Goal: Information Seeking & Learning: Learn about a topic

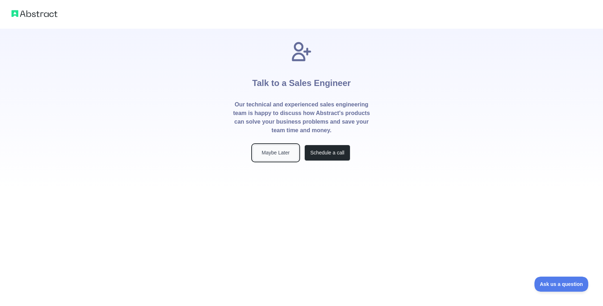
click at [269, 153] on button "Maybe Later" at bounding box center [276, 153] width 46 height 16
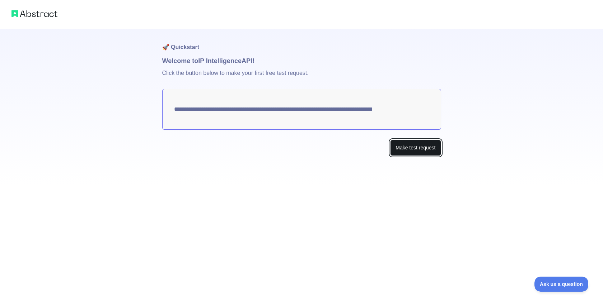
click at [424, 149] on button "Make test request" at bounding box center [415, 148] width 51 height 16
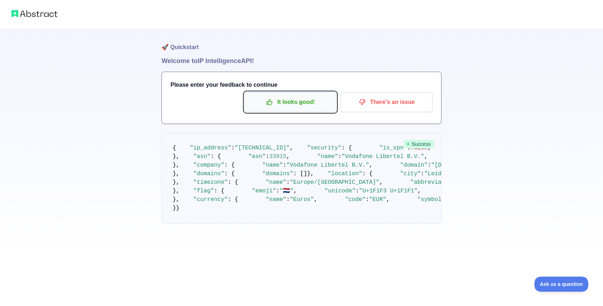
click at [290, 103] on p "It looks good!" at bounding box center [290, 102] width 81 height 12
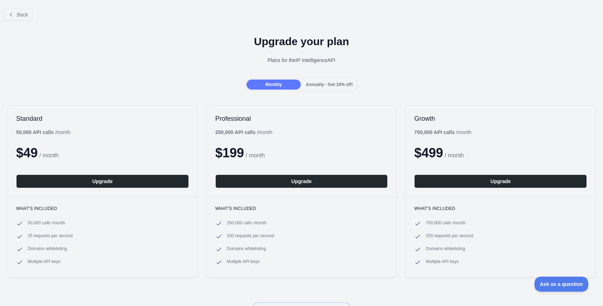
click at [331, 83] on span "Annually - Get 10% off!" at bounding box center [329, 84] width 47 height 5
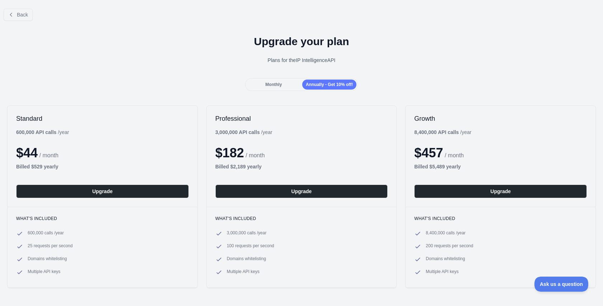
click at [272, 82] on span "Monthly" at bounding box center [273, 84] width 17 height 5
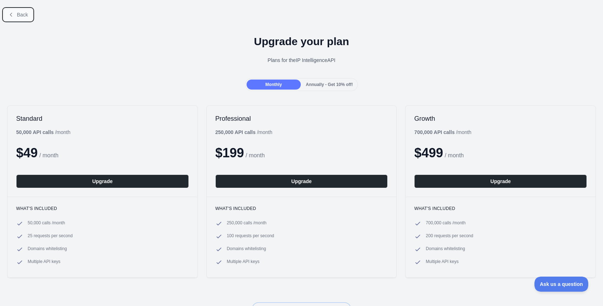
click at [23, 15] on span "Back" at bounding box center [22, 15] width 11 height 6
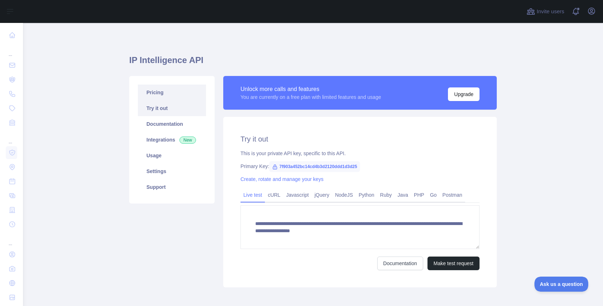
click at [158, 93] on link "Pricing" at bounding box center [172, 93] width 68 height 16
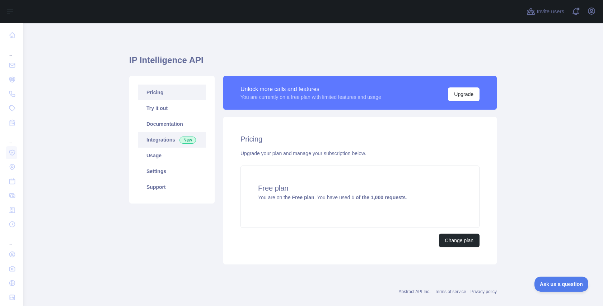
click at [166, 138] on link "Integrations New" at bounding box center [172, 140] width 68 height 16
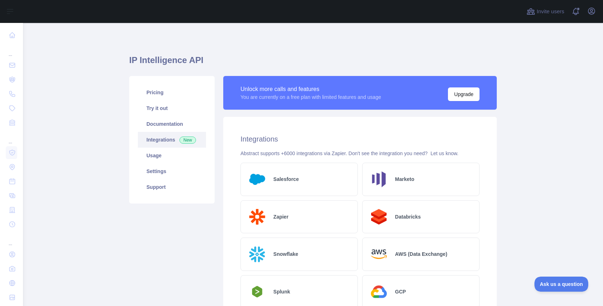
click at [292, 182] on h2 "Salesforce" at bounding box center [285, 179] width 25 height 7
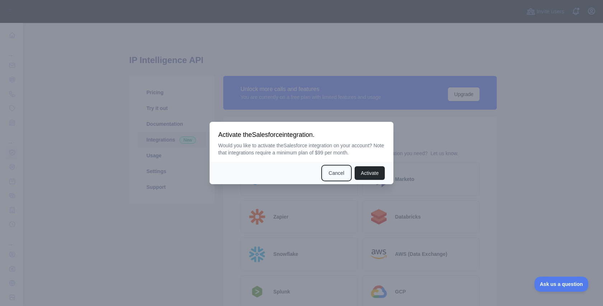
click at [332, 175] on button "Cancel" at bounding box center [337, 174] width 28 height 14
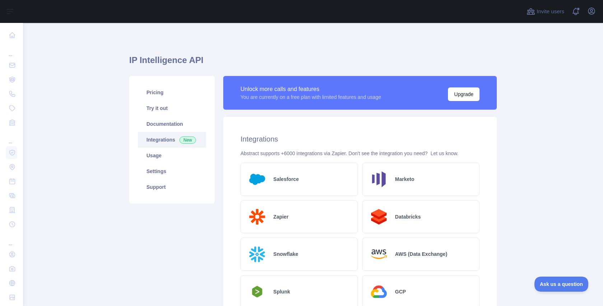
click at [410, 181] on h2 "Marketo" at bounding box center [404, 179] width 19 height 7
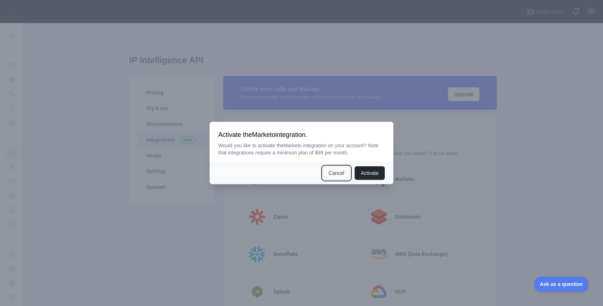
click at [342, 174] on button "Cancel" at bounding box center [337, 174] width 28 height 14
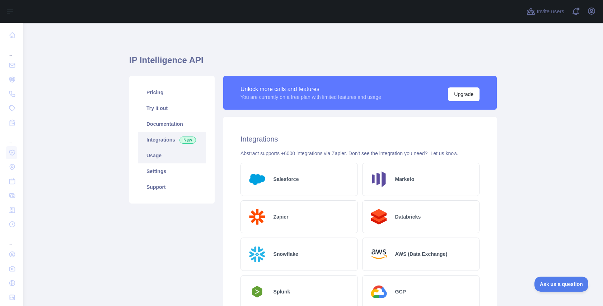
click at [162, 155] on link "Usage" at bounding box center [172, 156] width 68 height 16
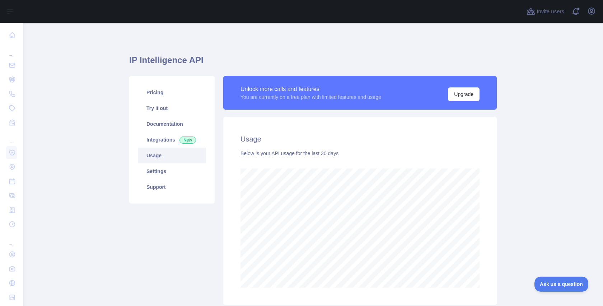
scroll to position [284, 580]
click at [174, 173] on link "Settings" at bounding box center [172, 172] width 68 height 16
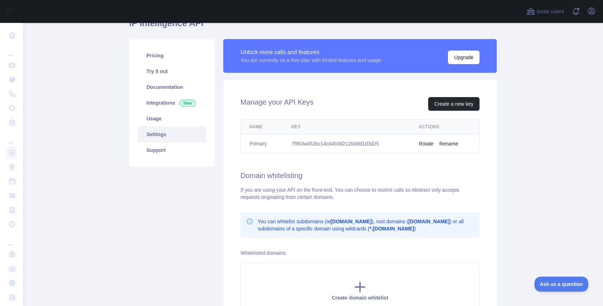
scroll to position [30, 0]
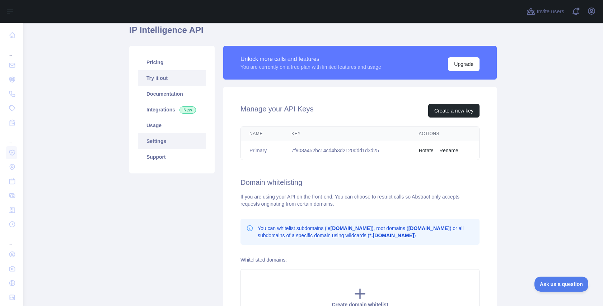
click at [159, 77] on link "Try it out" at bounding box center [172, 78] width 68 height 16
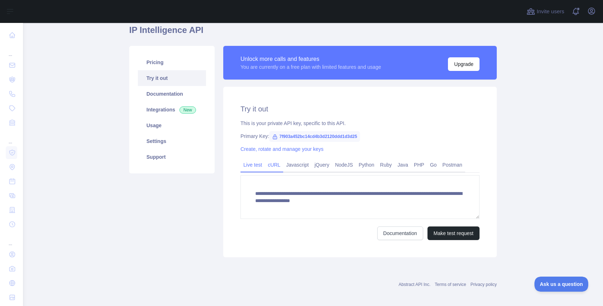
click at [275, 164] on link "cURL" at bounding box center [274, 164] width 18 height 11
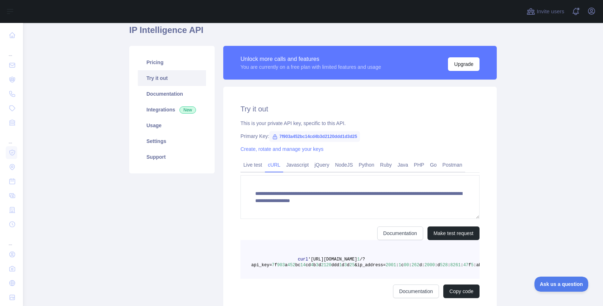
scroll to position [28, 0]
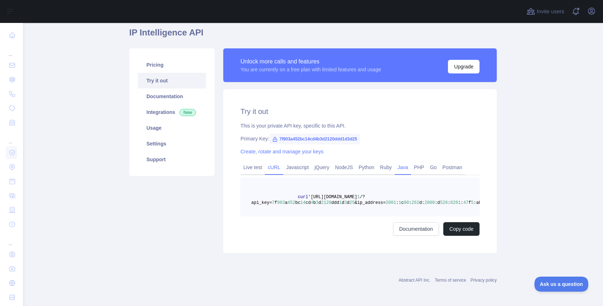
click at [409, 170] on link "Java" at bounding box center [403, 167] width 17 height 11
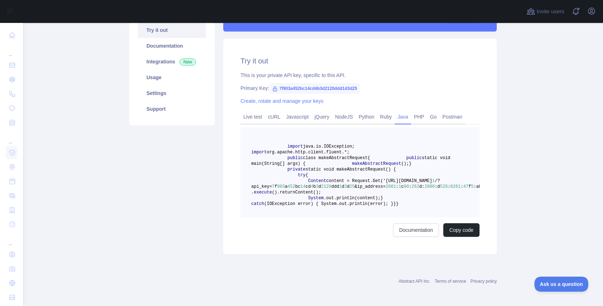
scroll to position [72, 0]
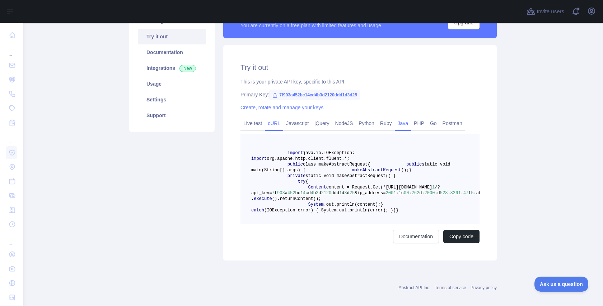
click at [272, 123] on link "cURL" at bounding box center [274, 123] width 18 height 11
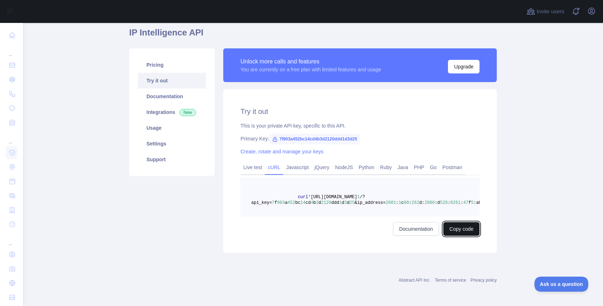
click at [462, 229] on button "Copy code" at bounding box center [461, 230] width 36 height 14
